Goal: Task Accomplishment & Management: Use online tool/utility

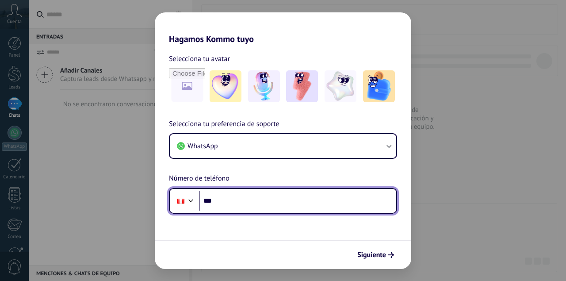
click at [248, 201] on input "***" at bounding box center [297, 201] width 197 height 20
type input "**********"
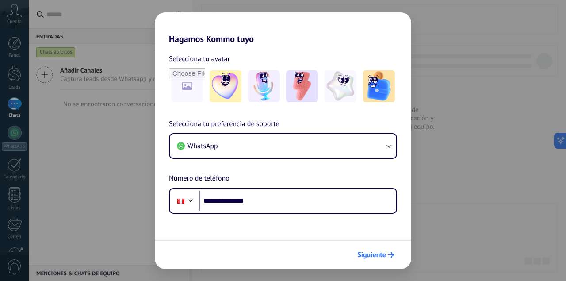
click at [370, 254] on span "Siguiente" at bounding box center [372, 255] width 29 height 6
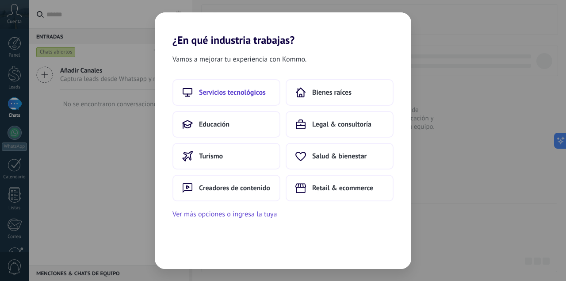
click at [216, 93] on span "Servicios tecnológicos" at bounding box center [232, 92] width 67 height 9
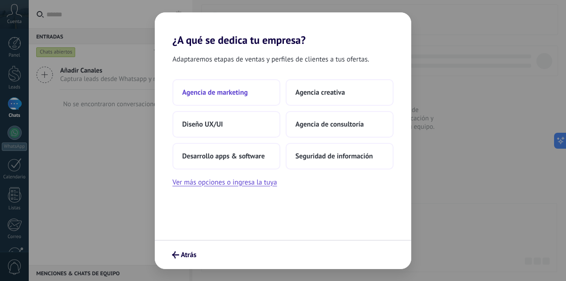
click at [241, 93] on span "Agencia de marketing" at bounding box center [215, 92] width 66 height 9
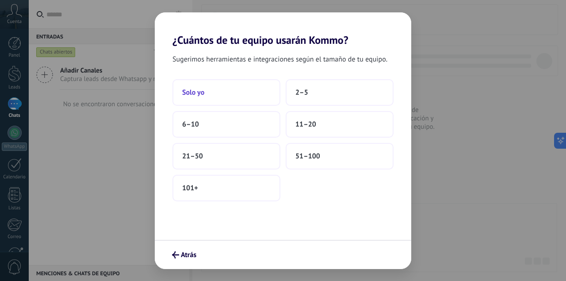
click at [230, 95] on button "Solo yo" at bounding box center [227, 92] width 108 height 27
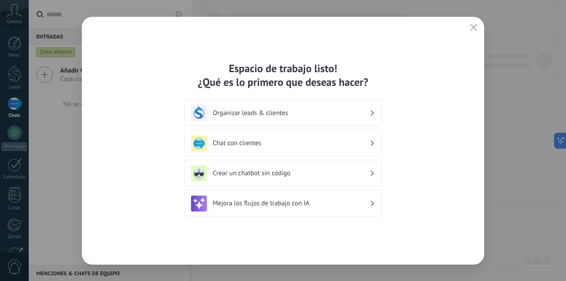
click at [300, 117] on h3 "Organizar leads & clientes" at bounding box center [291, 113] width 157 height 8
click at [282, 138] on div "Chat con clientes" at bounding box center [283, 143] width 184 height 16
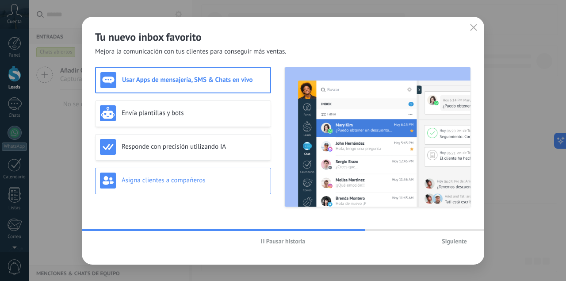
click at [137, 185] on h3 "Asigna clientes a compañeros" at bounding box center [194, 180] width 145 height 8
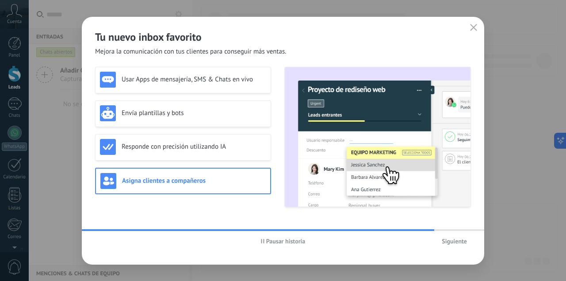
click at [453, 243] on span "Siguiente" at bounding box center [454, 241] width 25 height 6
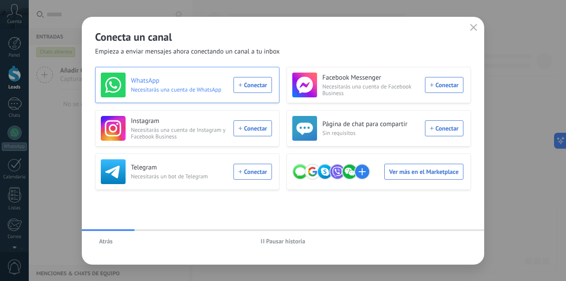
click at [246, 81] on div "WhatsApp Necesitarás una cuenta de WhatsApp Conectar" at bounding box center [186, 85] width 171 height 25
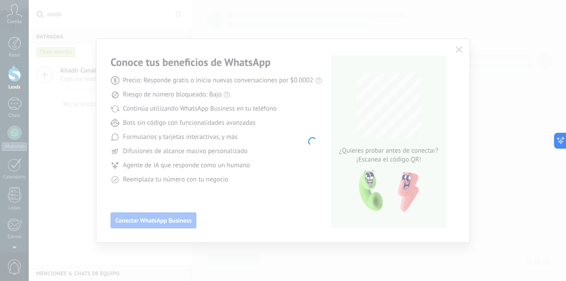
click at [173, 220] on body ".abccls-1,.abccls-2{fill-rule:evenodd}.abccls-2{fill:#fff} .abfcls-1{fill:none}…" at bounding box center [283, 140] width 566 height 281
click at [461, 48] on body ".abccls-1,.abccls-2{fill-rule:evenodd}.abccls-2{fill:#fff} .abfcls-1{fill:none}…" at bounding box center [283, 140] width 566 height 281
